Goal: Check status: Check status

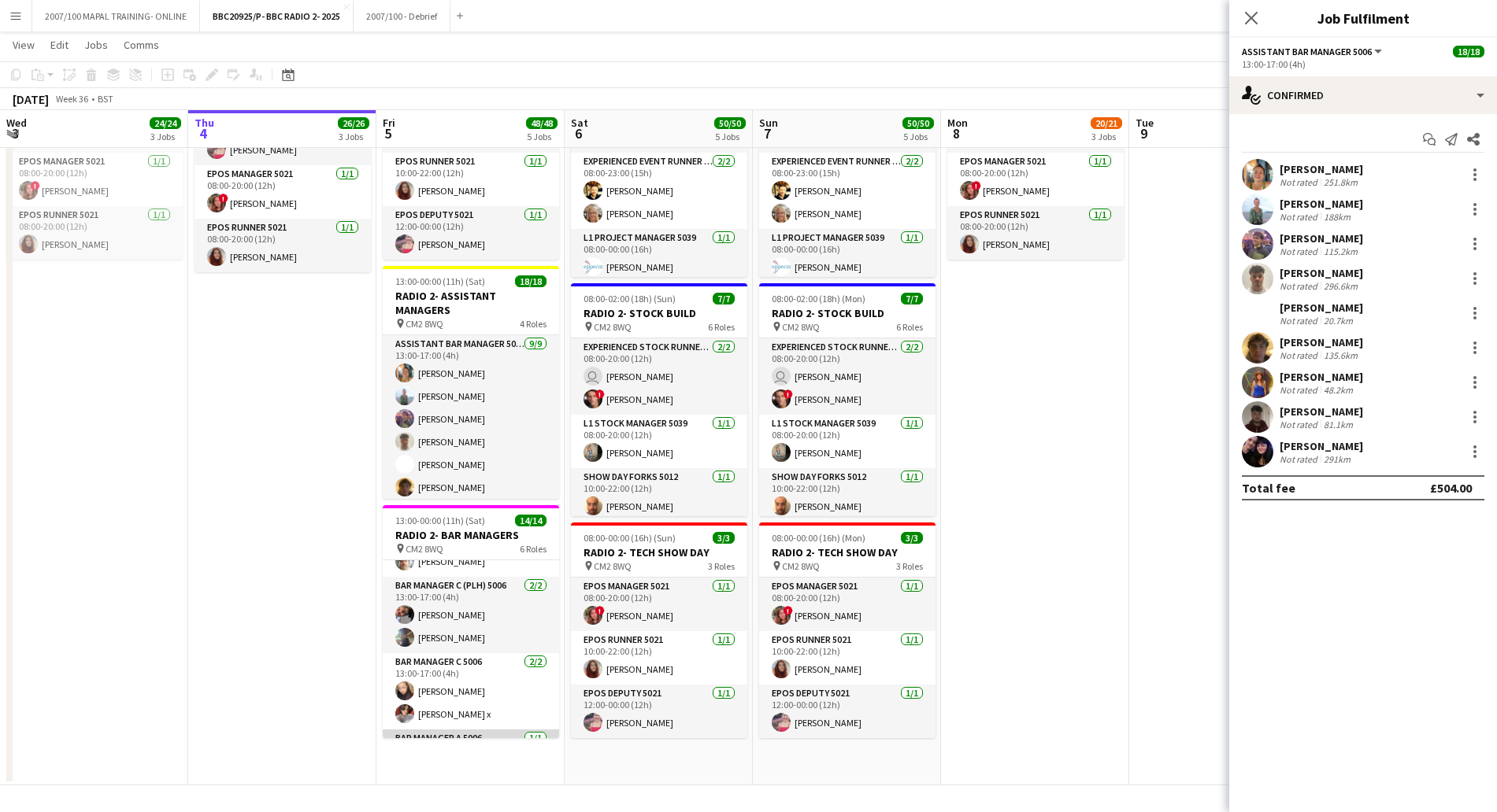
scroll to position [129, 0]
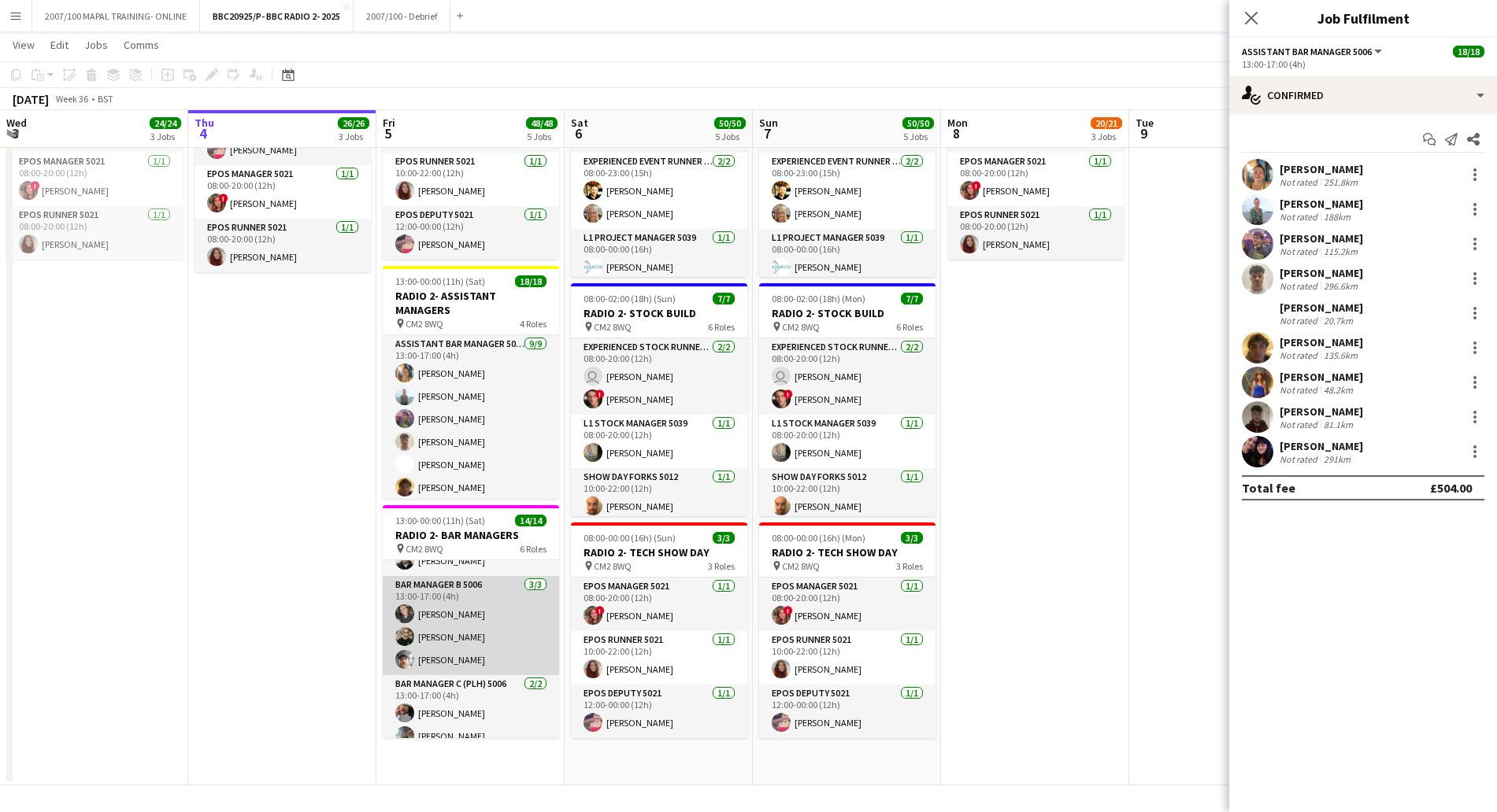
click at [461, 620] on app-card-role "Bar Manager B 5006 [DATE] 13:00-17:00 (4h) [PERSON_NAME] [PERSON_NAME] [PERSON_…" at bounding box center [471, 625] width 177 height 99
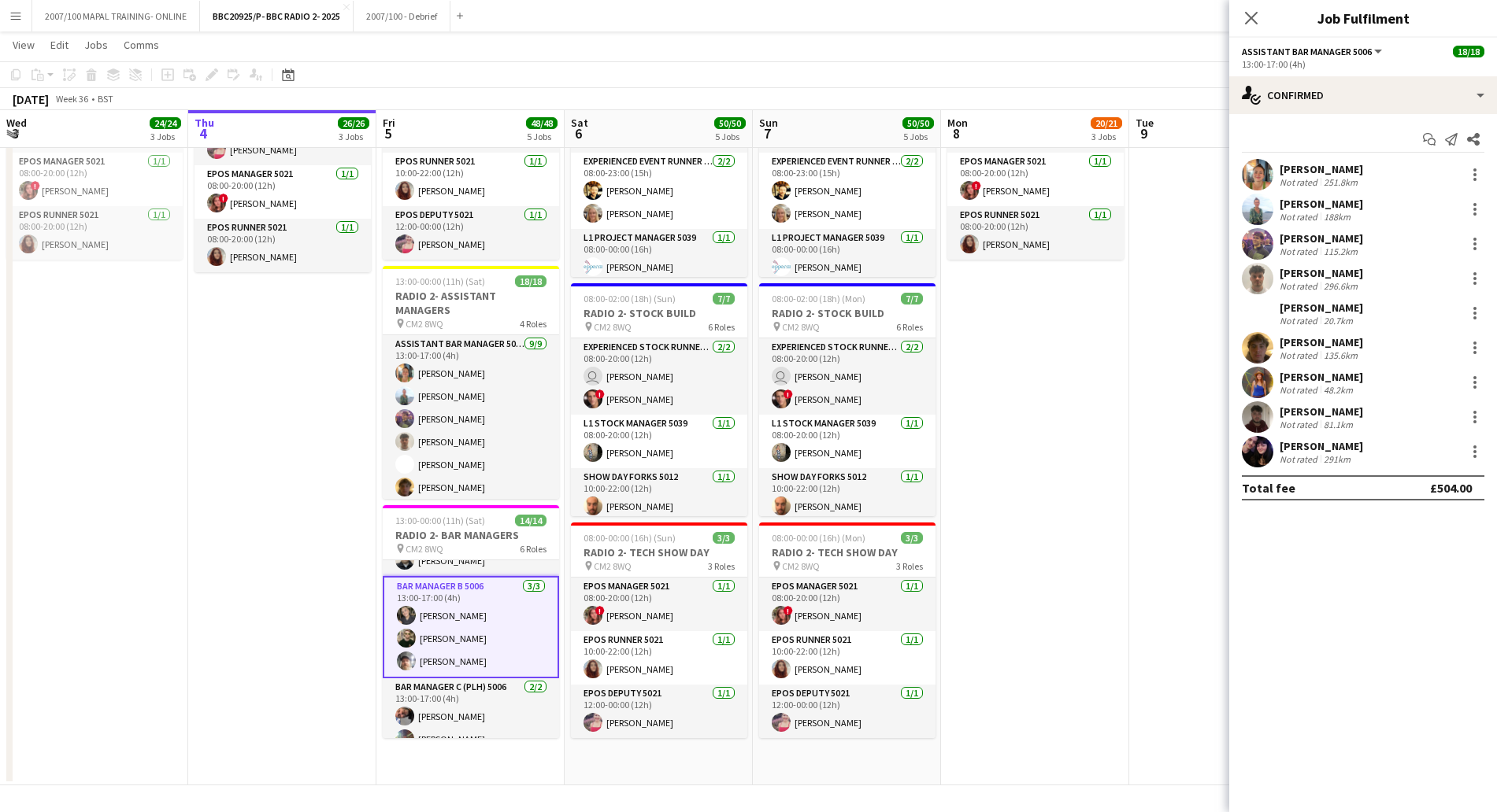
click at [433, 619] on app-card-role "Bar Manager B 5006 [DATE] 13:00-17:00 (4h) [PERSON_NAME] [PERSON_NAME] [PERSON_…" at bounding box center [471, 627] width 177 height 102
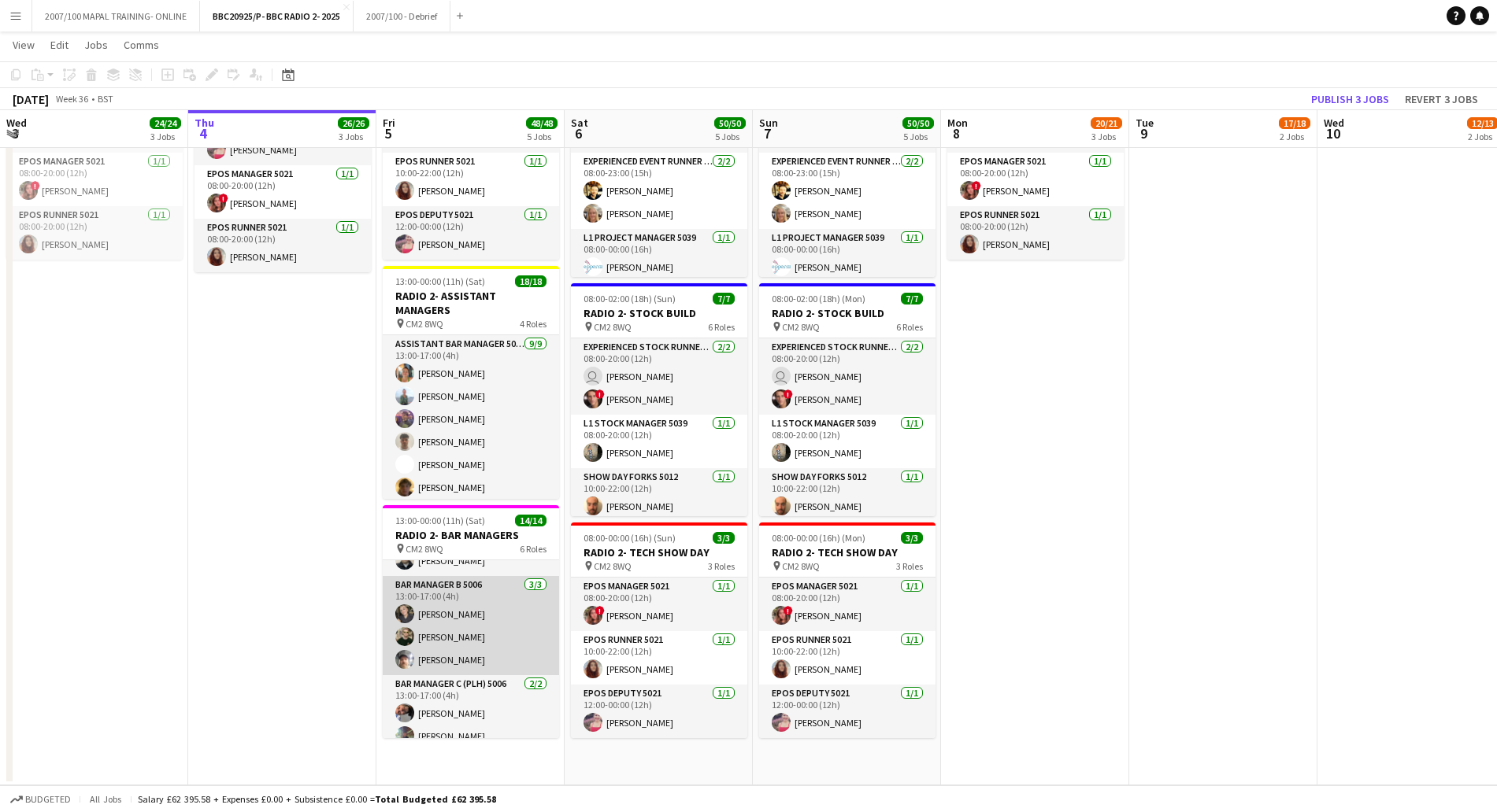
click at [386, 612] on app-card-role "Bar Manager B 5006 [DATE] 13:00-17:00 (4h) [PERSON_NAME] [PERSON_NAME] [PERSON_…" at bounding box center [471, 625] width 177 height 99
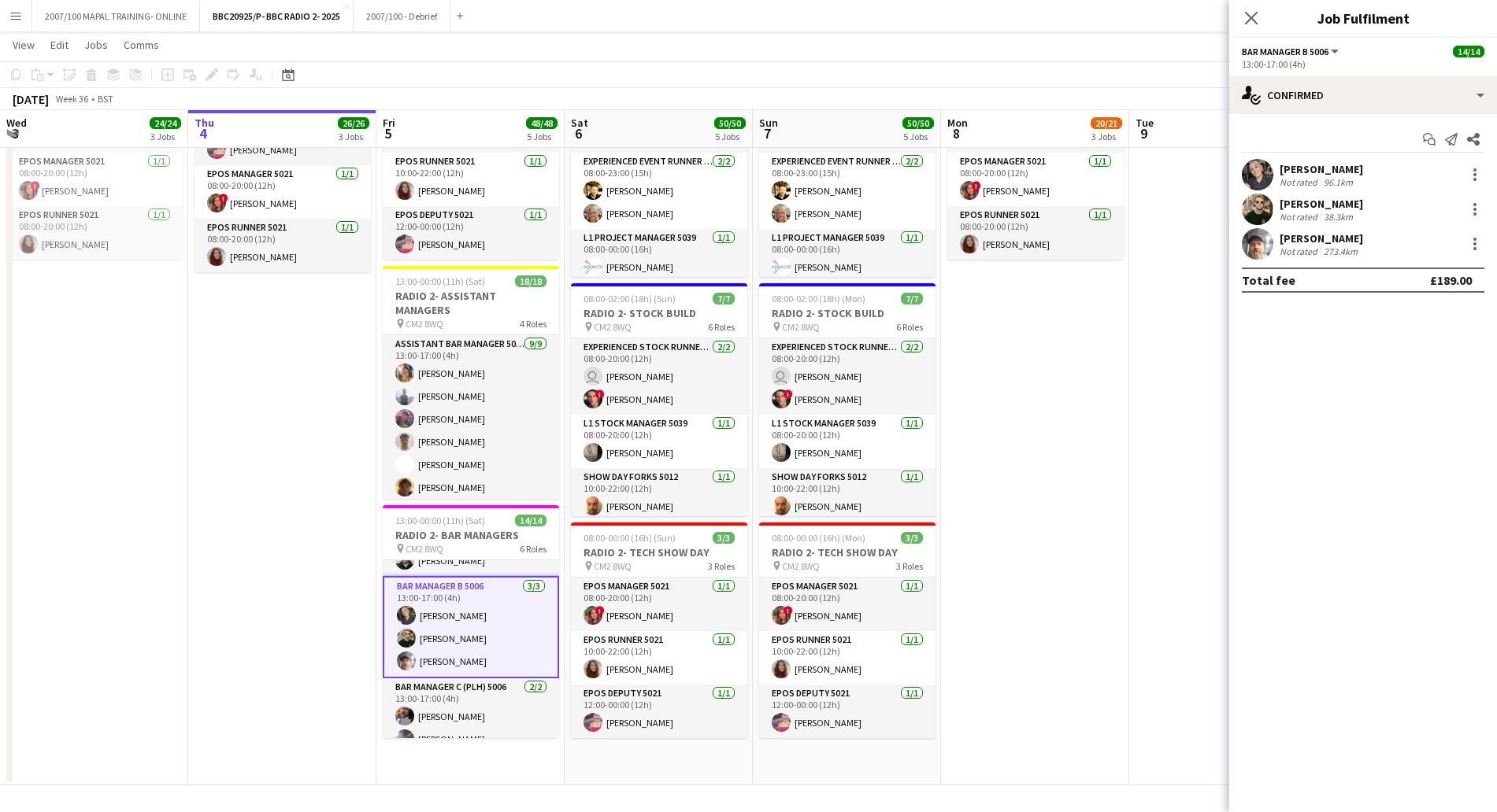
click at [1354, 168] on div "[PERSON_NAME]" at bounding box center [1320, 169] width 83 height 14
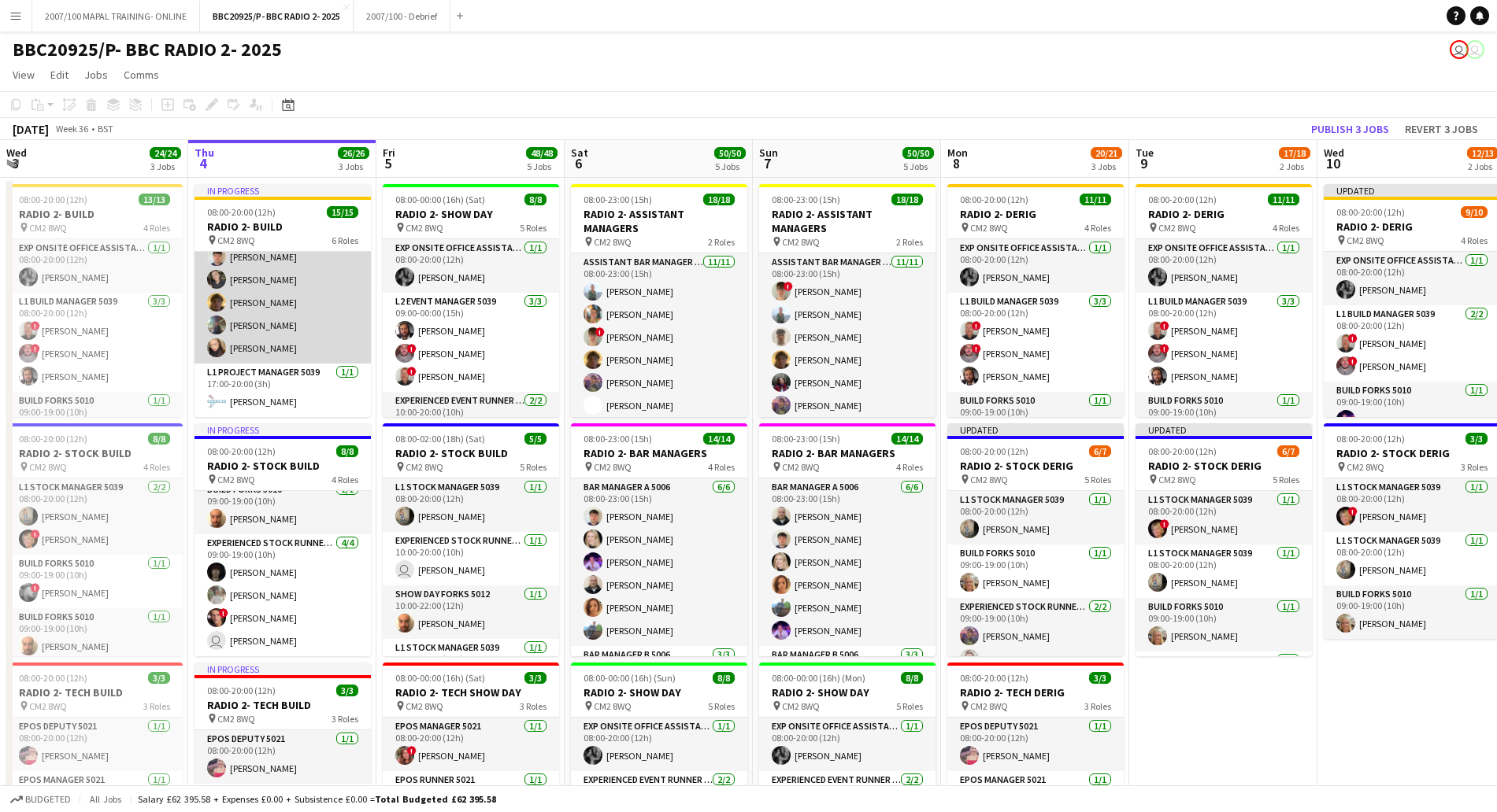
scroll to position [263, 0]
click at [291, 377] on app-card-role "Experienced Build Crew 5010 8/8 09:00-19:00 (10h) Mary Burt Jude Hughes William…" at bounding box center [282, 356] width 177 height 213
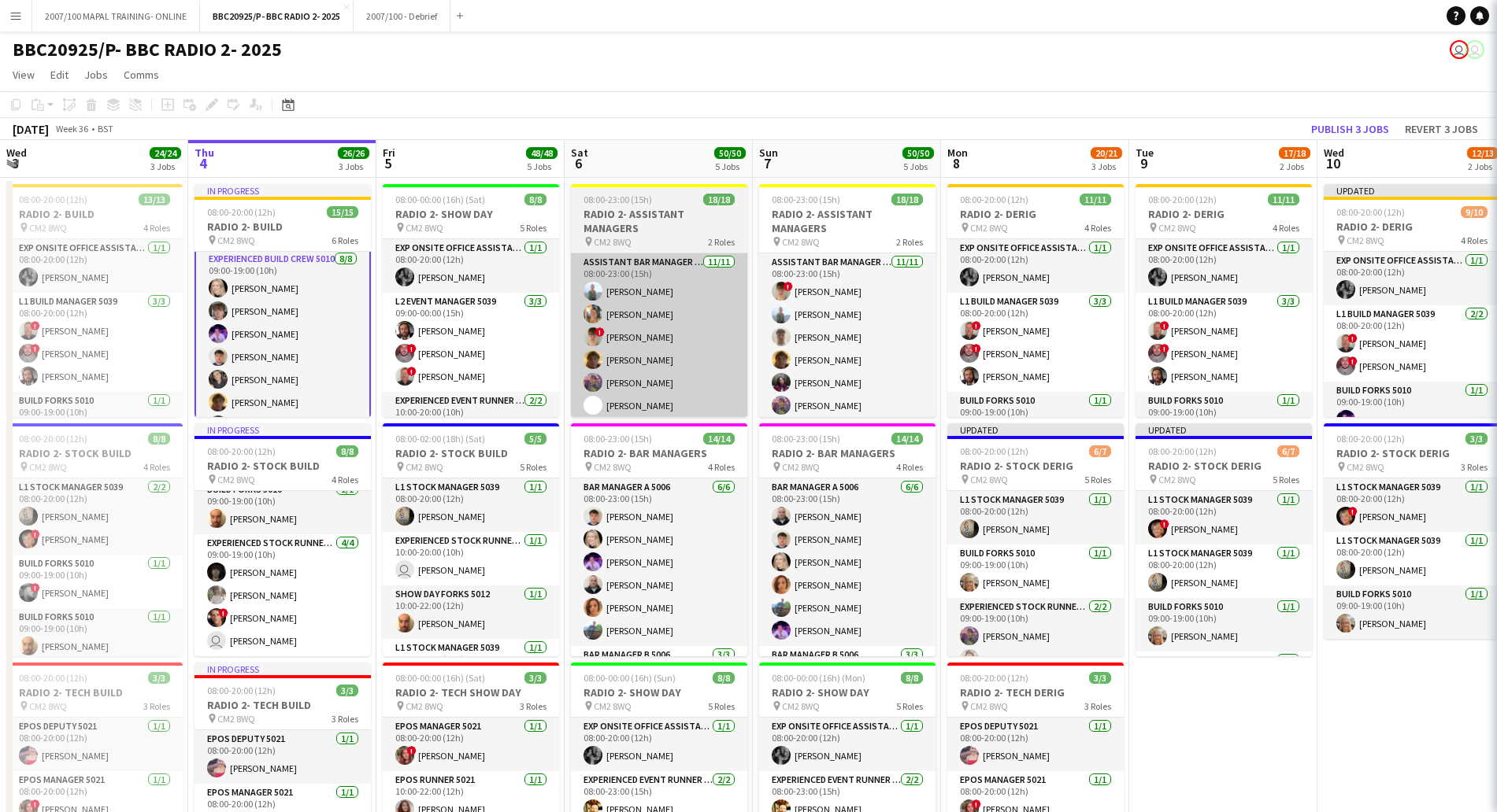
scroll to position [265, 0]
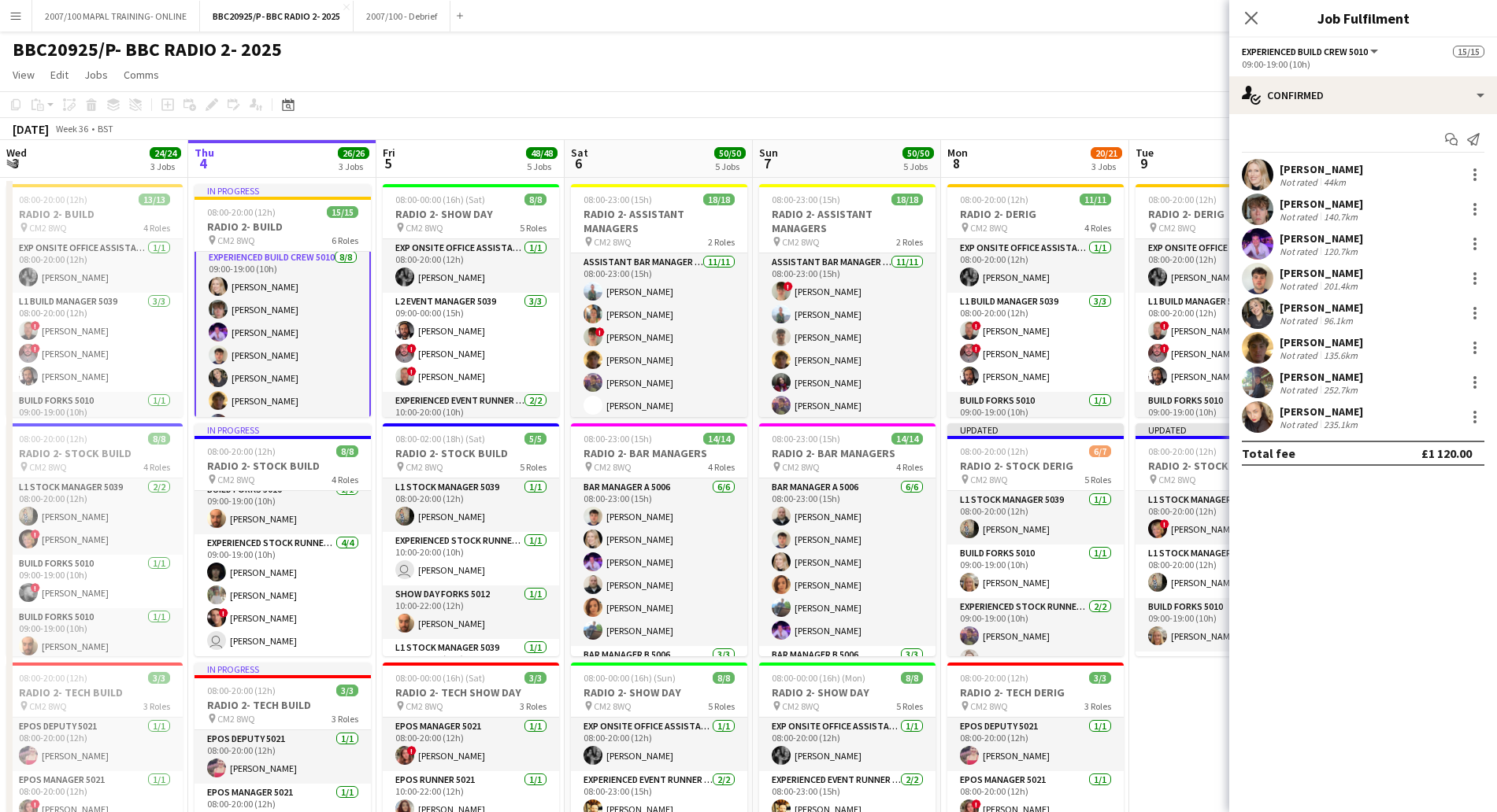
click at [1340, 306] on div "[PERSON_NAME]" at bounding box center [1320, 308] width 83 height 14
